Goal: Task Accomplishment & Management: Manage account settings

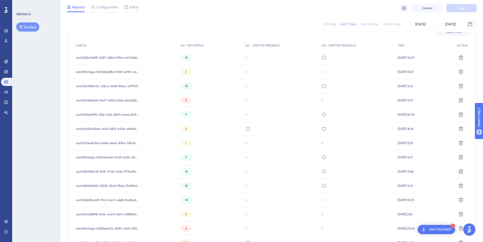
scroll to position [155, 0]
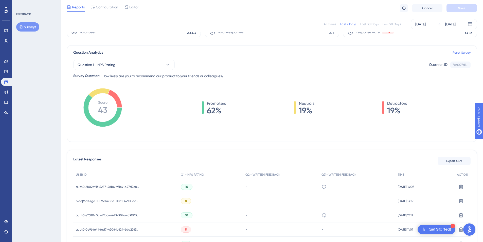
scroll to position [25, 0]
click at [112, 9] on span "Configuration" at bounding box center [107, 7] width 22 height 6
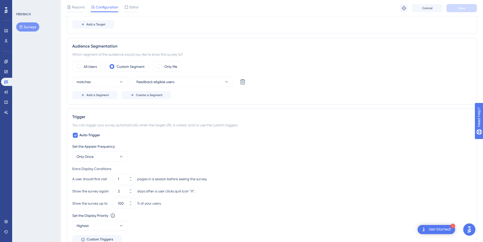
scroll to position [139, 0]
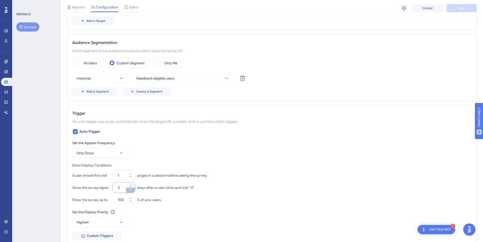
click at [130, 189] on icon at bounding box center [130, 188] width 3 height 3
type input "1"
click at [455, 8] on button "Save" at bounding box center [462, 8] width 30 height 8
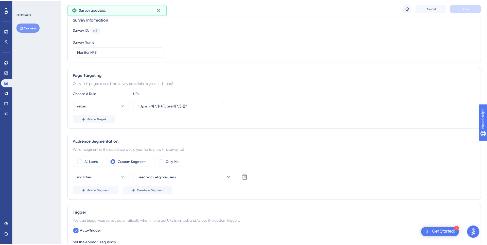
scroll to position [0, 0]
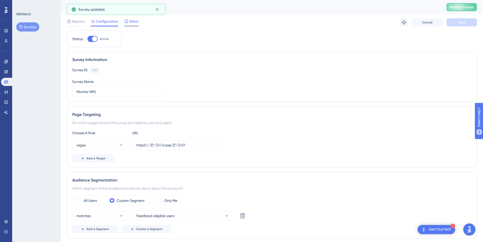
click at [128, 23] on icon at bounding box center [126, 21] width 4 height 4
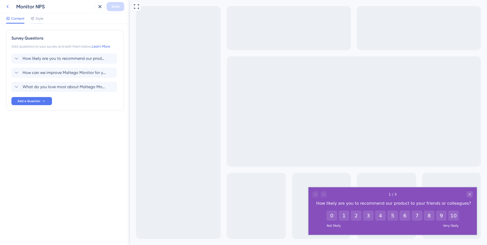
click at [9, 7] on icon at bounding box center [8, 7] width 6 height 6
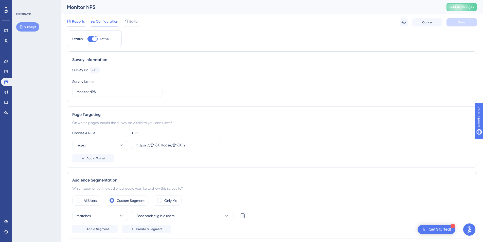
click at [84, 22] on span "Reports" at bounding box center [78, 21] width 13 height 6
